Goal: Navigation & Orientation: Find specific page/section

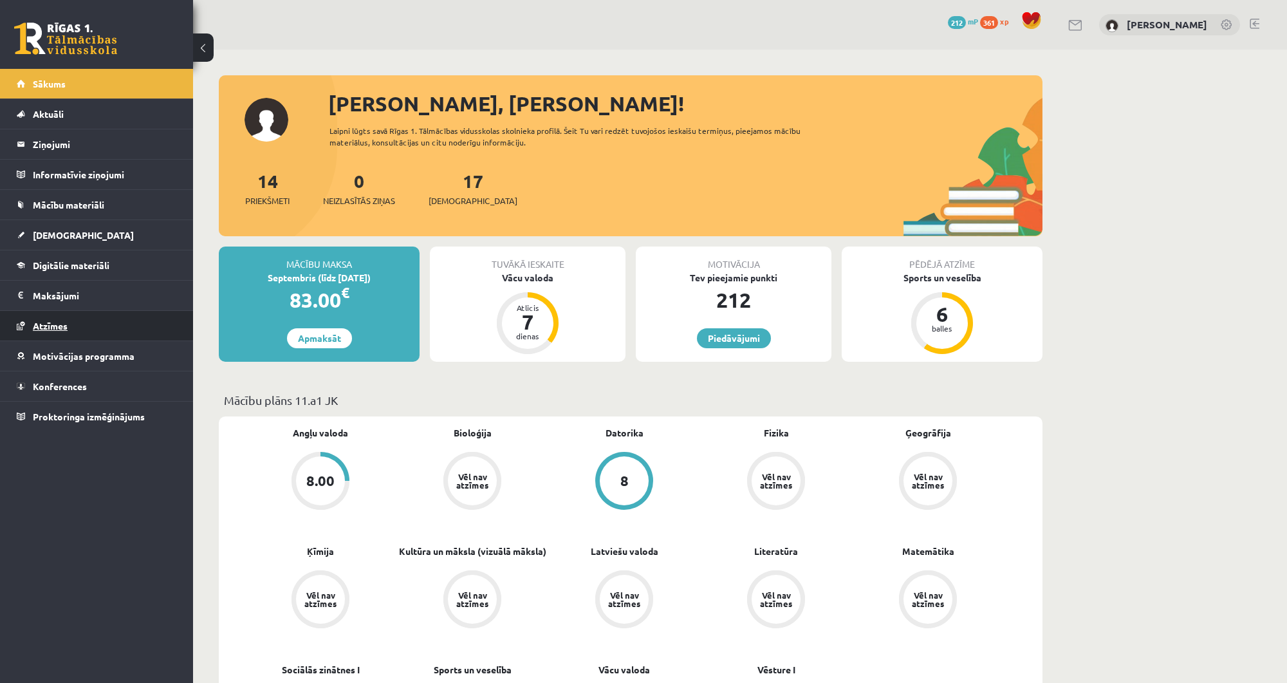
click at [72, 317] on link "Atzīmes" at bounding box center [97, 326] width 160 height 30
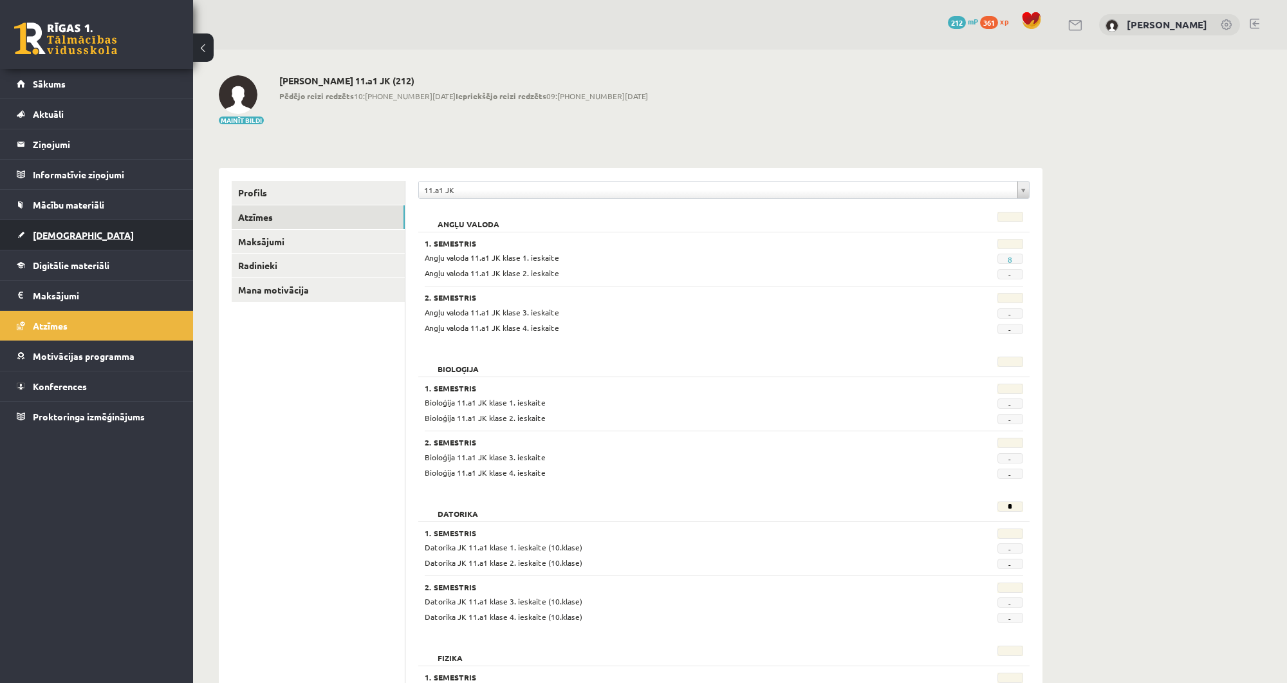
click at [86, 237] on link "[DEMOGRAPHIC_DATA]" at bounding box center [97, 235] width 160 height 30
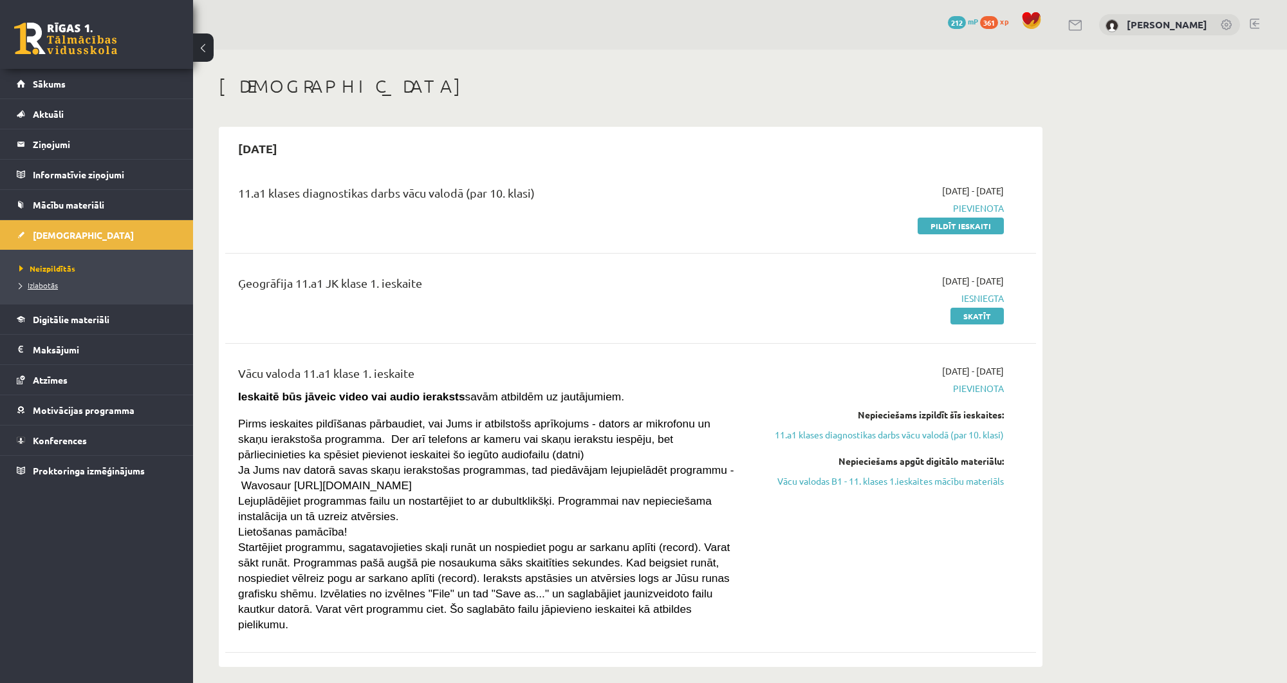
click at [33, 282] on span "Izlabotās" at bounding box center [38, 285] width 39 height 10
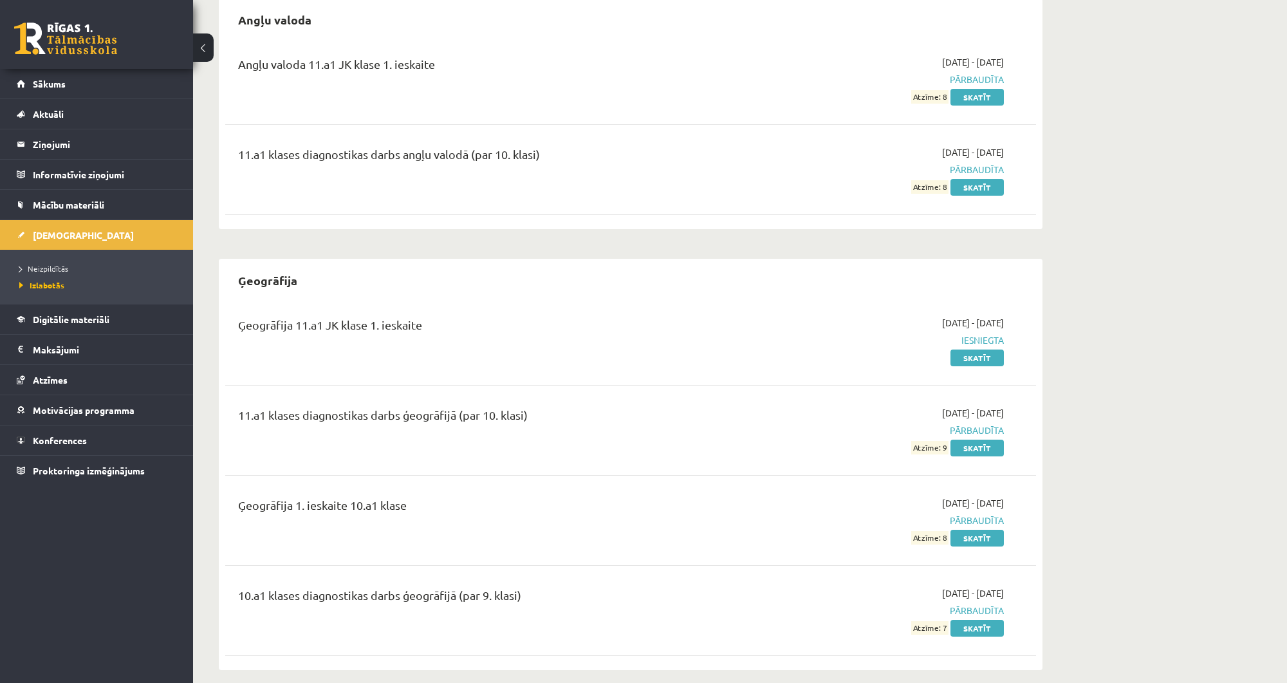
scroll to position [140, 0]
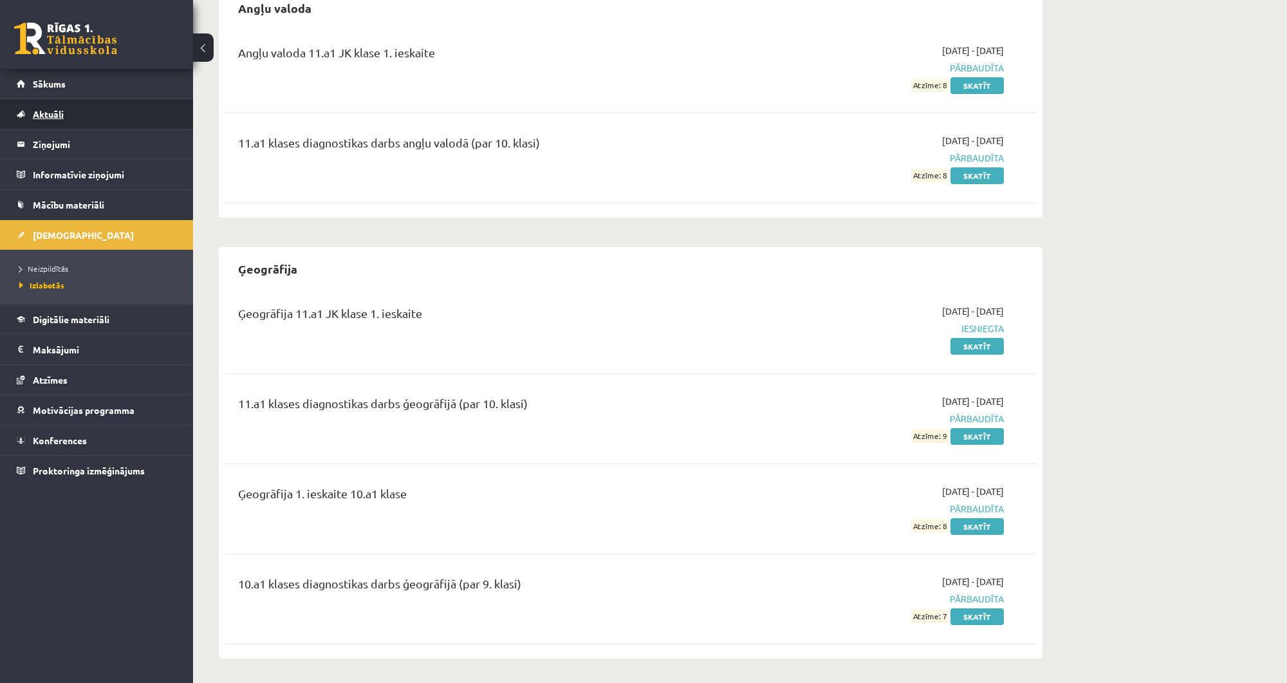
click at [87, 120] on link "Aktuāli" at bounding box center [97, 114] width 160 height 30
